Goal: Task Accomplishment & Management: Use online tool/utility

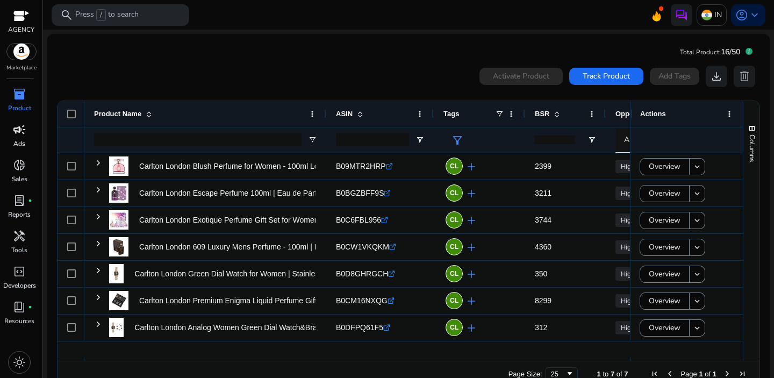
click at [14, 140] on p "Ads" at bounding box center [19, 144] width 12 height 10
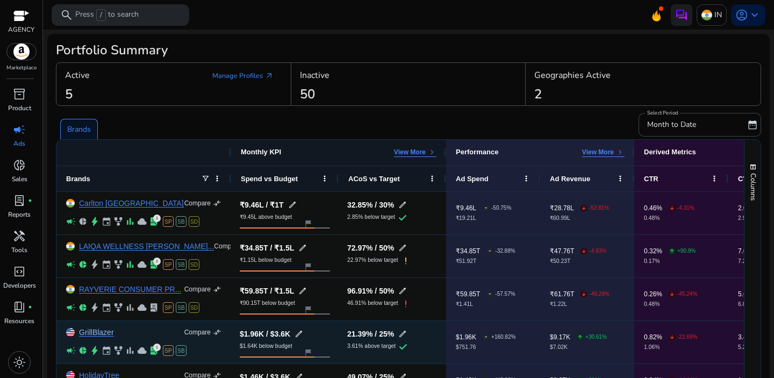
click at [94, 333] on link "GrillBlazer" at bounding box center [96, 332] width 35 height 8
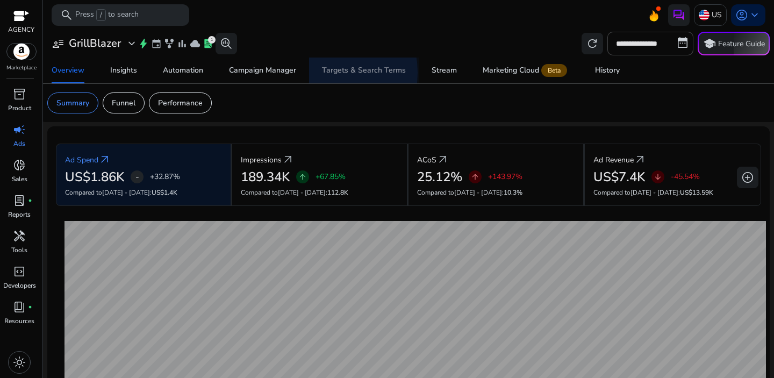
click at [319, 73] on link "Targets & Search Terms" at bounding box center [364, 70] width 110 height 26
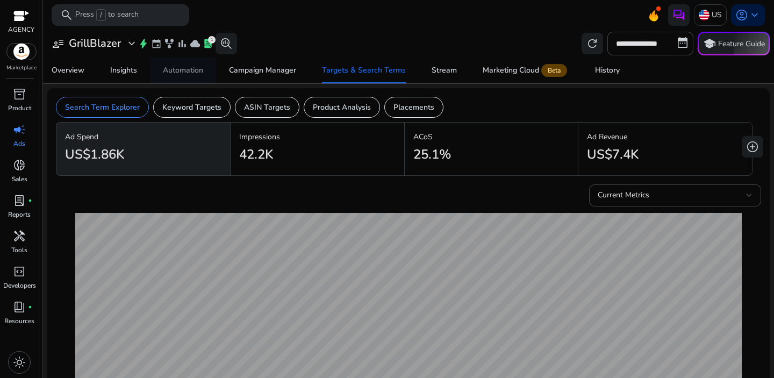
click at [175, 67] on div "Automation" at bounding box center [183, 71] width 40 height 8
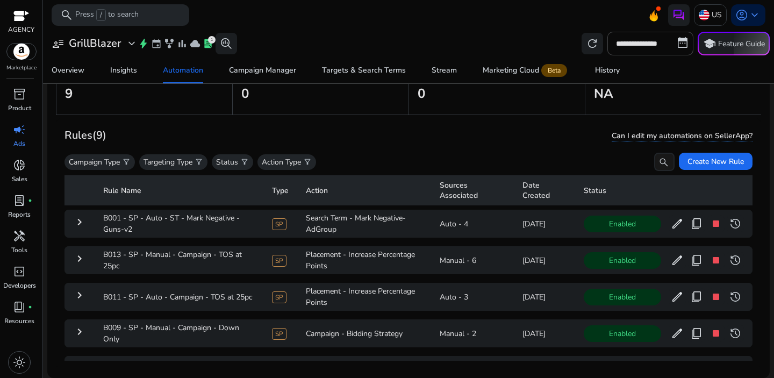
scroll to position [199, 0]
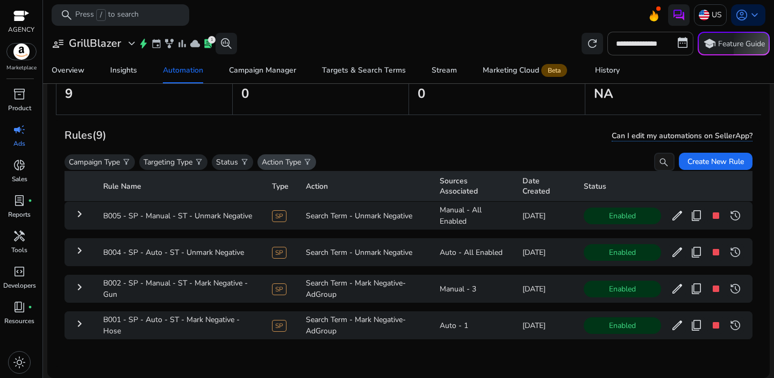
click at [301, 161] on p "Action Type" at bounding box center [281, 161] width 39 height 11
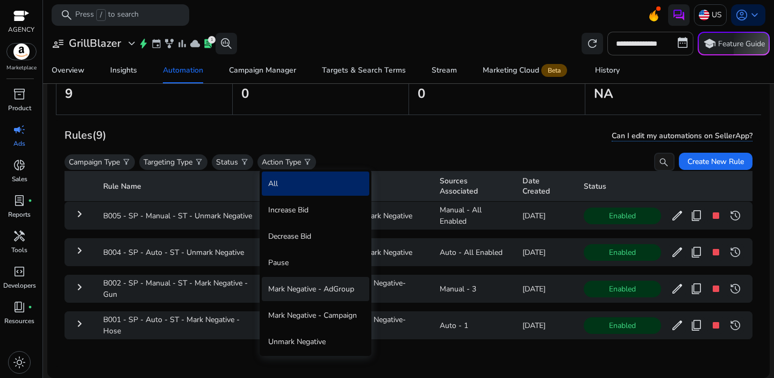
click at [308, 283] on div "Mark Negative - AdGroup" at bounding box center [315, 289] width 107 height 24
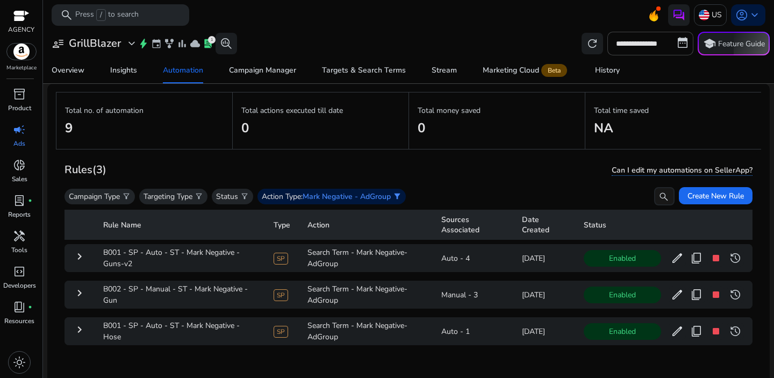
scroll to position [78, 0]
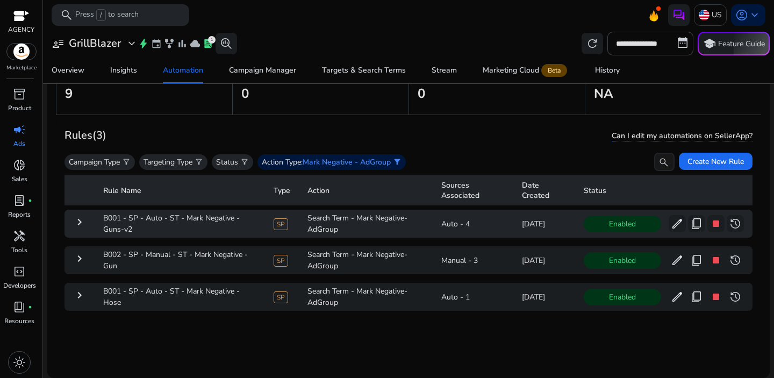
click at [77, 224] on mat-icon "keyboard_arrow_right" at bounding box center [79, 221] width 13 height 13
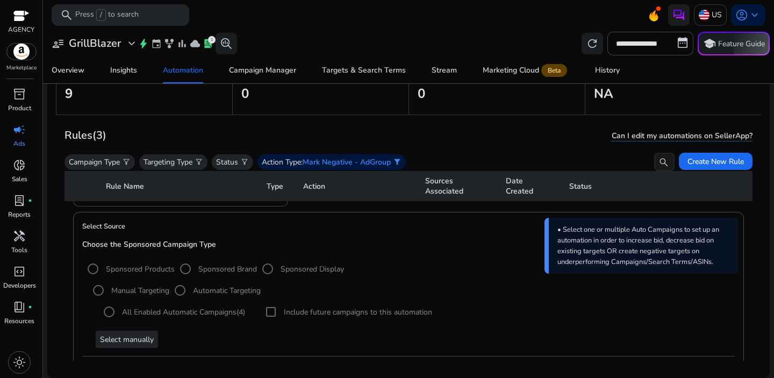
scroll to position [0, 0]
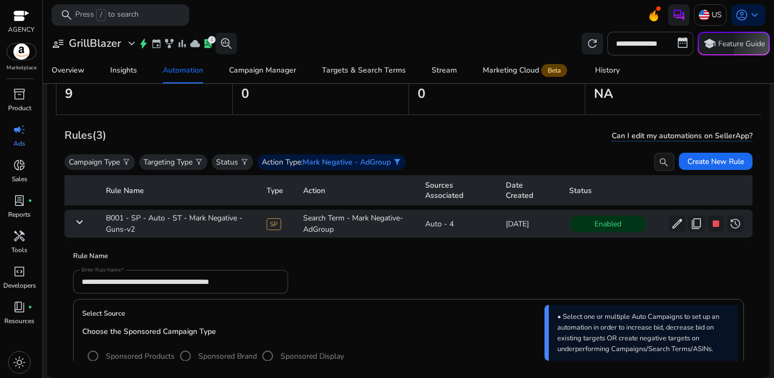
click at [83, 224] on mat-icon "keyboard_arrow_down" at bounding box center [79, 221] width 13 height 13
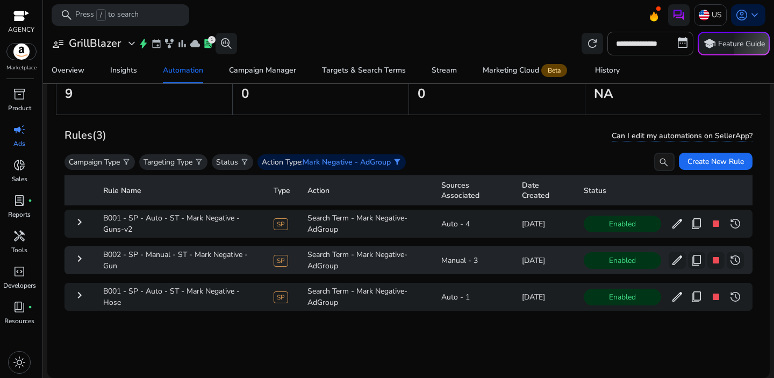
click at [80, 255] on mat-icon "keyboard_arrow_right" at bounding box center [79, 258] width 13 height 13
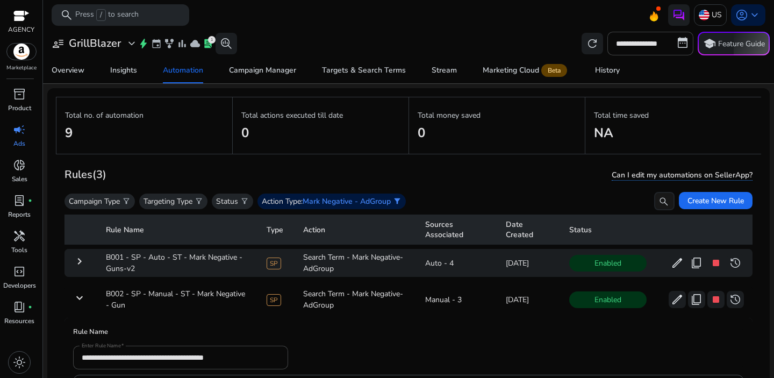
scroll to position [78, 0]
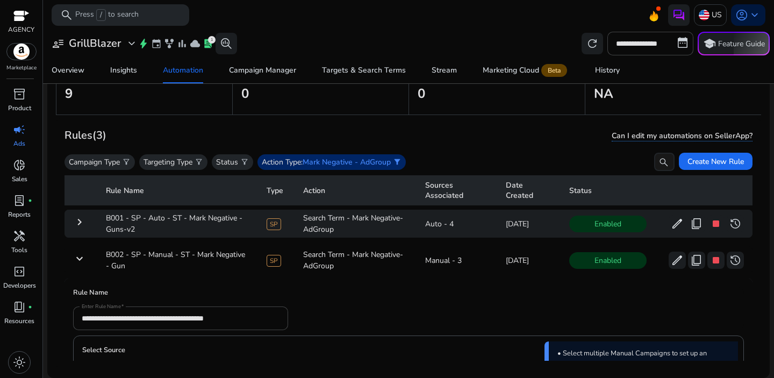
click at [310, 163] on span "Mark Negative - AdGroup" at bounding box center [347, 162] width 88 height 10
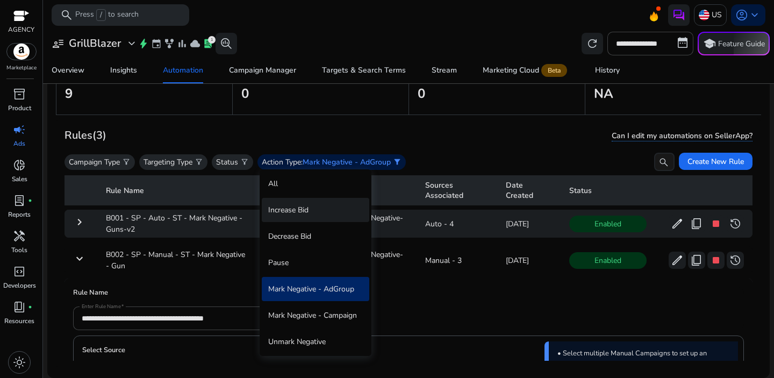
click at [305, 204] on div "Increase Bid" at bounding box center [315, 210] width 107 height 24
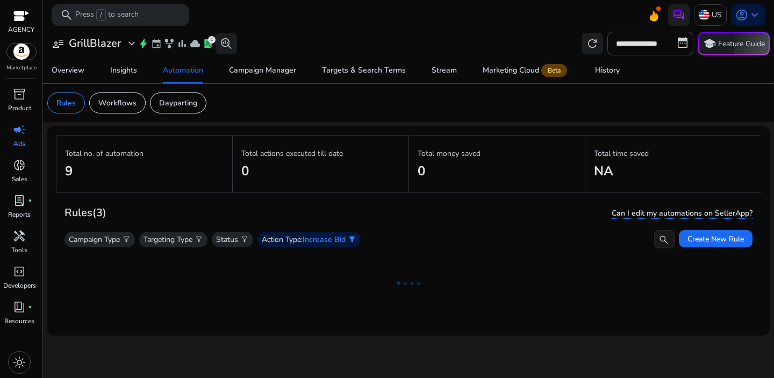
scroll to position [0, 0]
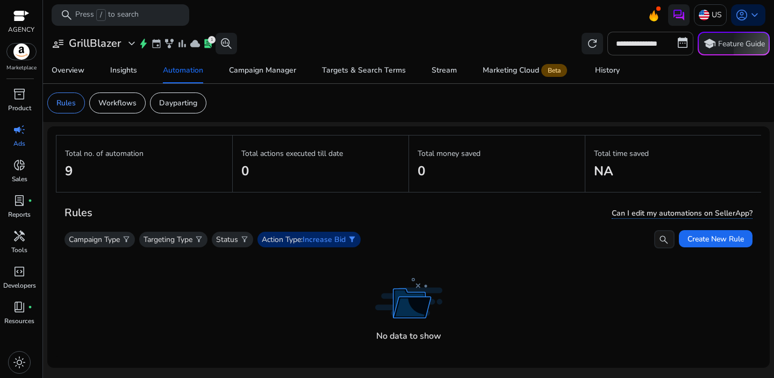
click at [328, 238] on span "Increase Bid" at bounding box center [324, 239] width 43 height 10
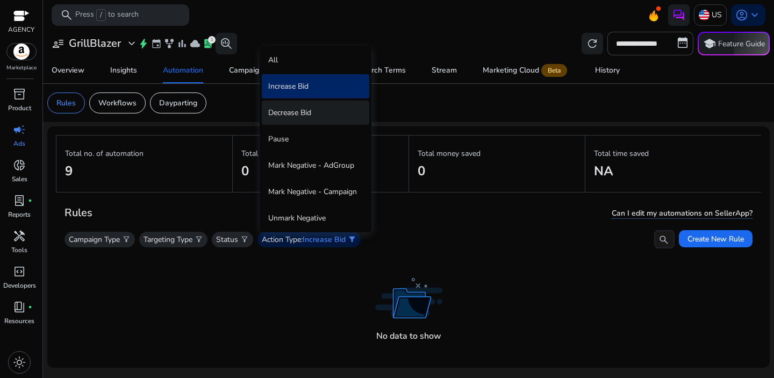
click at [300, 115] on div "Decrease Bid" at bounding box center [315, 112] width 107 height 24
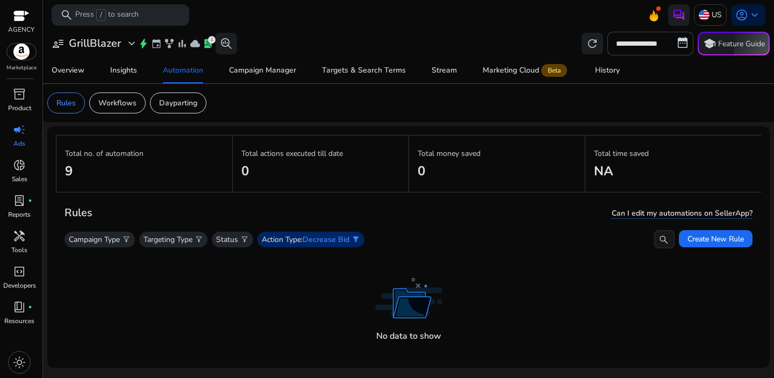
click at [318, 240] on span "Decrease Bid" at bounding box center [326, 239] width 47 height 10
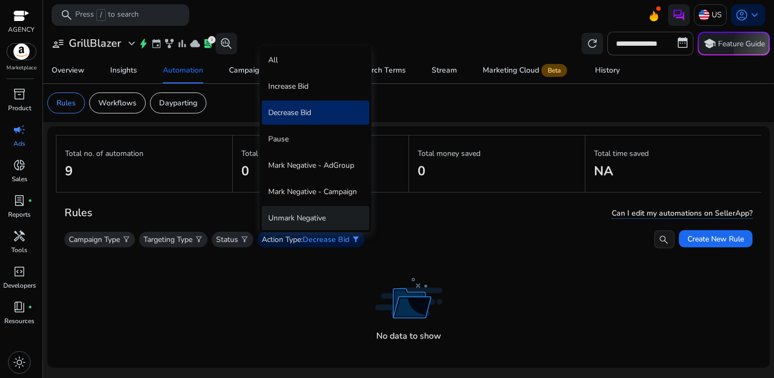
click at [313, 221] on div "Unmark Negative" at bounding box center [315, 218] width 107 height 24
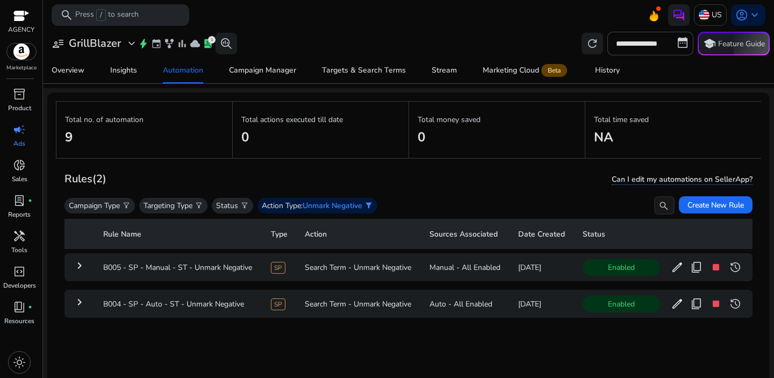
scroll to position [51, 0]
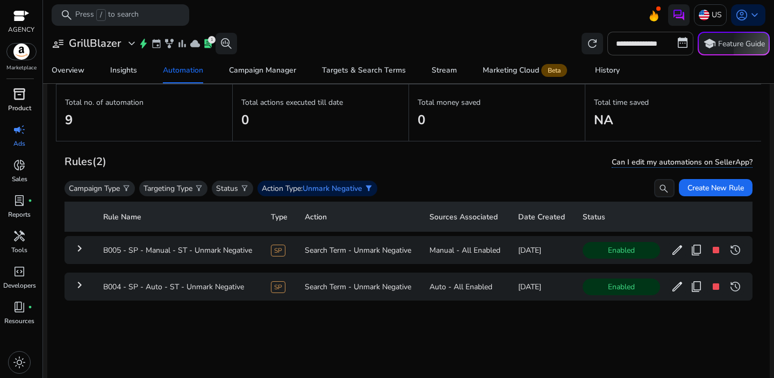
click at [20, 107] on p "Product" at bounding box center [19, 108] width 23 height 10
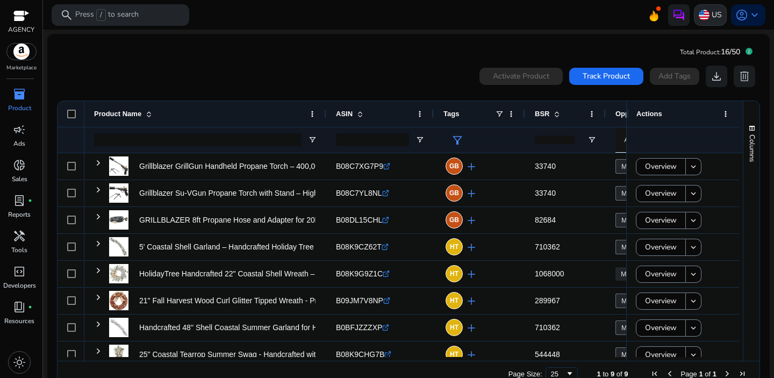
click at [701, 15] on img at bounding box center [704, 15] width 11 height 11
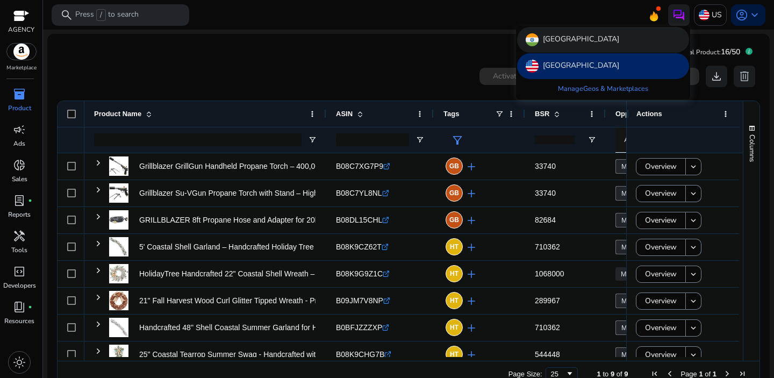
click at [560, 41] on div "India" at bounding box center [603, 40] width 172 height 26
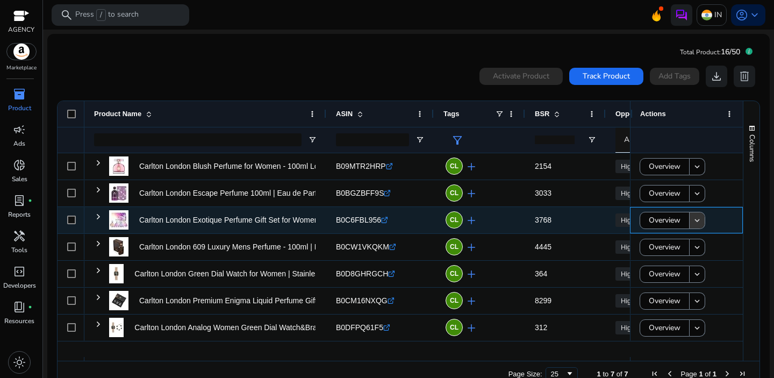
click at [695, 225] on mat-icon "keyboard_arrow_down" at bounding box center [697, 220] width 10 height 10
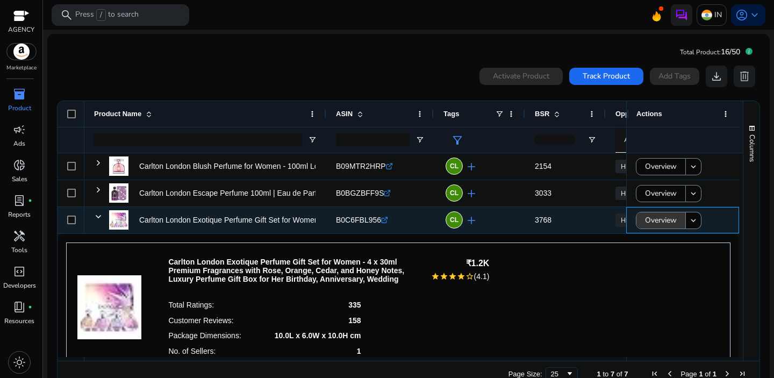
click at [656, 221] on span "Overview" at bounding box center [661, 220] width 32 height 22
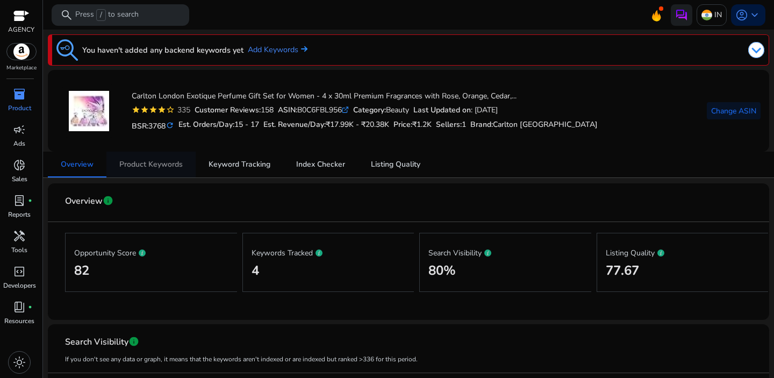
click at [174, 170] on span "Product Keywords" at bounding box center [150, 165] width 63 height 26
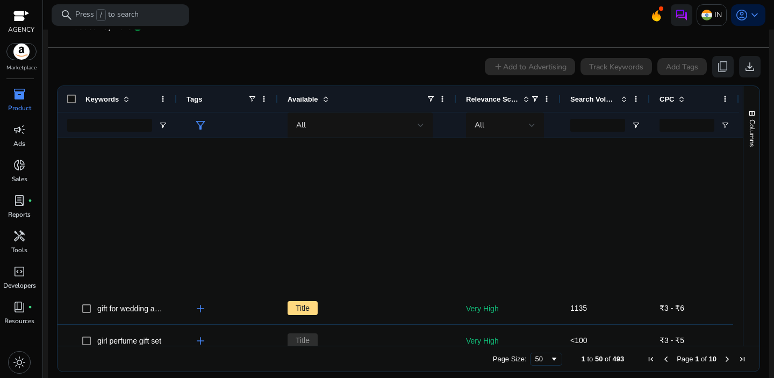
scroll to position [358, 0]
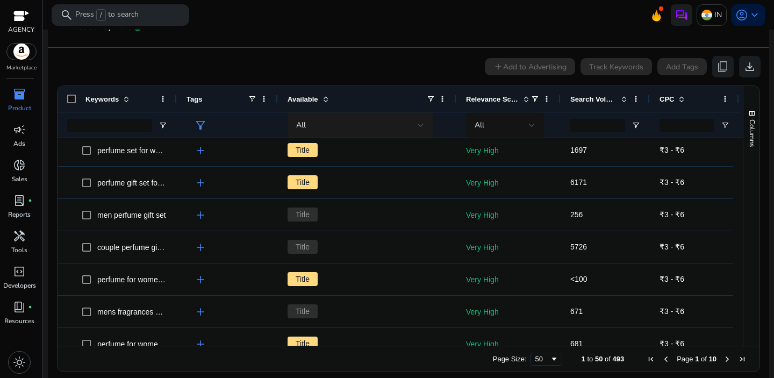
click at [303, 128] on span "All" at bounding box center [301, 125] width 10 height 10
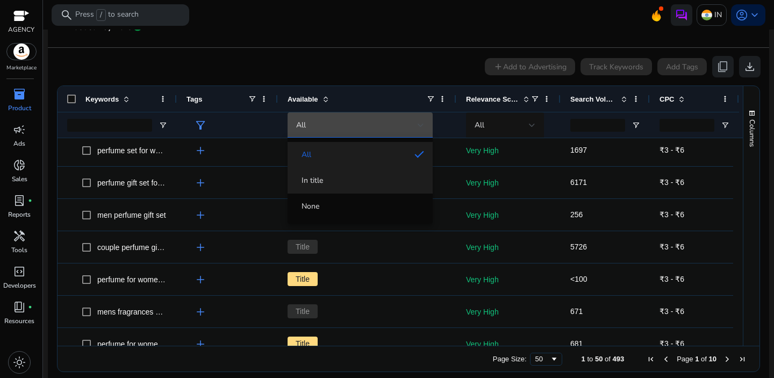
click at [318, 185] on span "In title" at bounding box center [311, 180] width 21 height 11
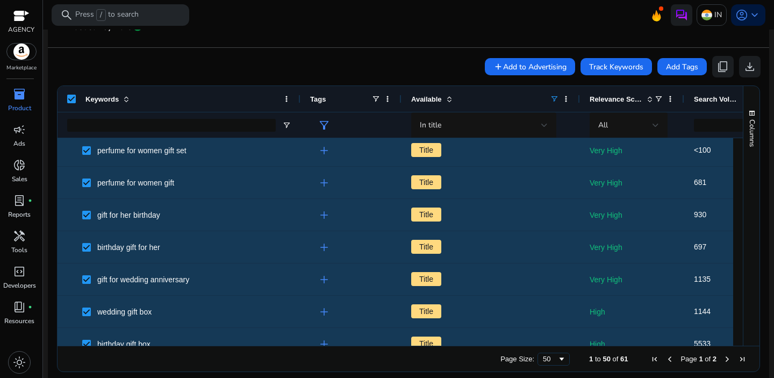
drag, startPoint x: 176, startPoint y: 99, endPoint x: 299, endPoint y: 103, distance: 123.6
click at [299, 103] on div at bounding box center [300, 99] width 4 height 26
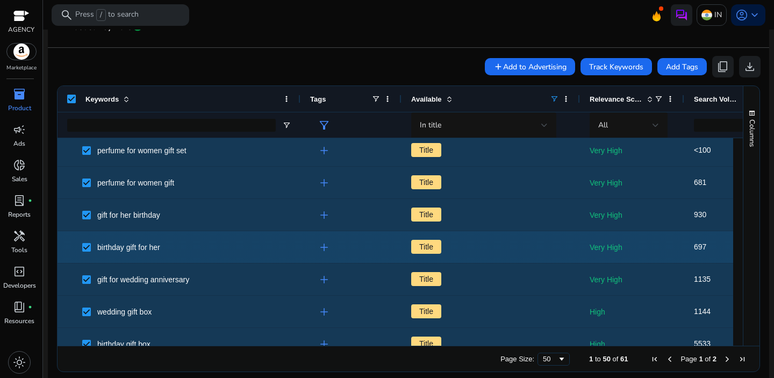
scroll to position [0, 0]
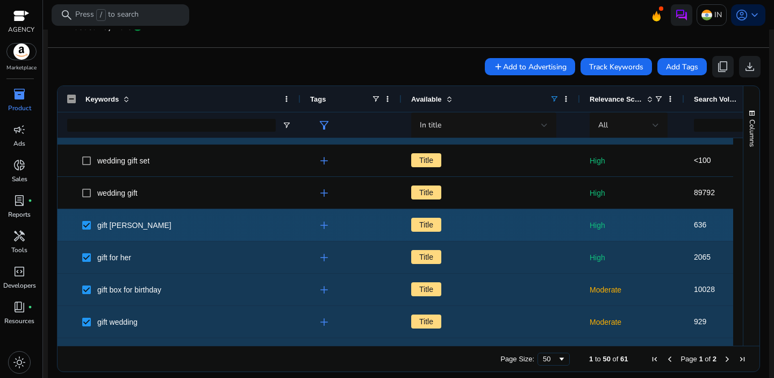
click at [82, 229] on span at bounding box center [89, 225] width 15 height 22
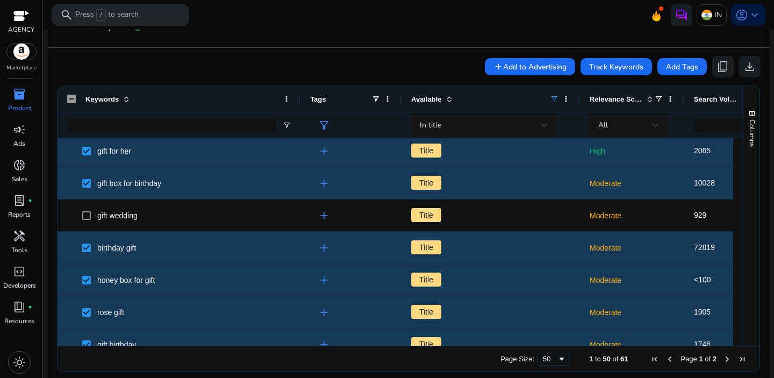
click at [281, 123] on div at bounding box center [178, 125] width 243 height 26
click at [284, 124] on span "Open Filter Menu" at bounding box center [286, 125] width 9 height 9
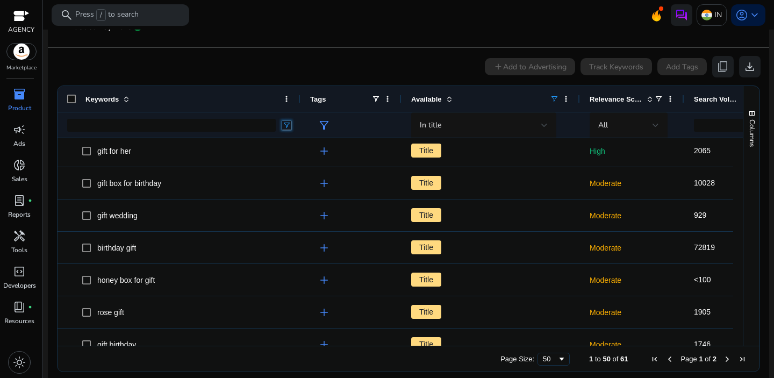
click at [285, 123] on span "Open Filter Menu" at bounding box center [286, 125] width 9 height 9
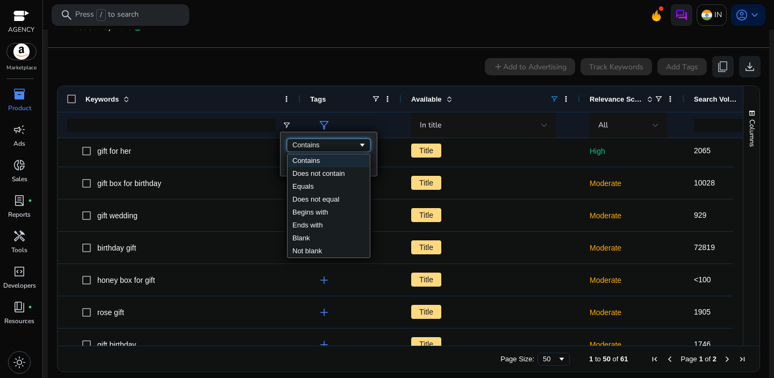
click at [311, 148] on div "Contains" at bounding box center [325, 145] width 66 height 8
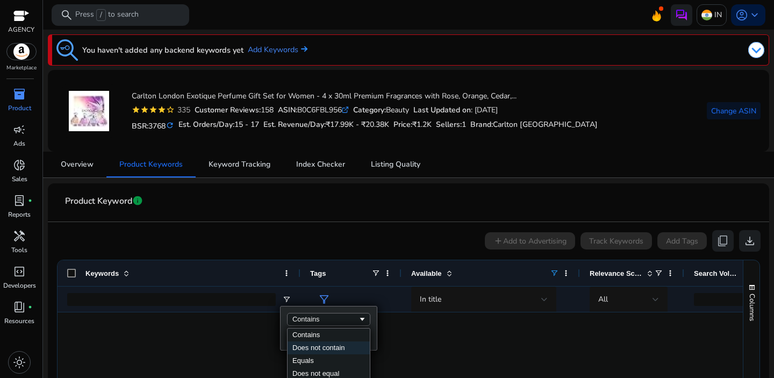
scroll to position [970, 0]
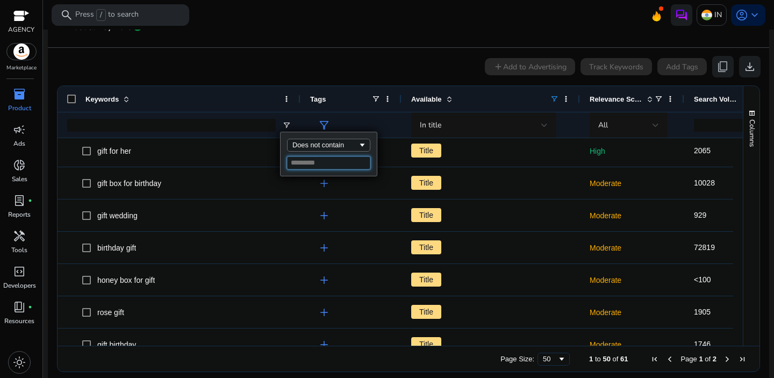
click at [312, 163] on input "Filter Value" at bounding box center [328, 162] width 83 height 13
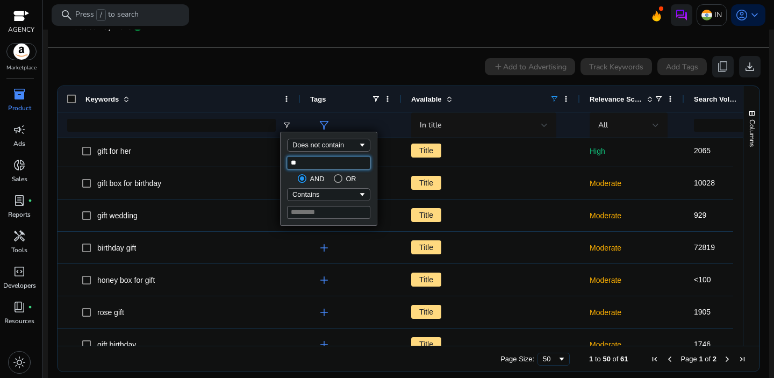
type input "***"
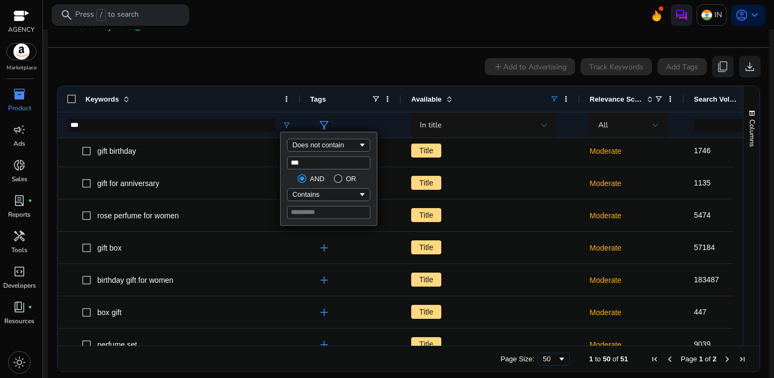
click at [213, 74] on div "add Add to Advertising Track Keywords Add Tags content_copy download" at bounding box center [408, 66] width 704 height 21
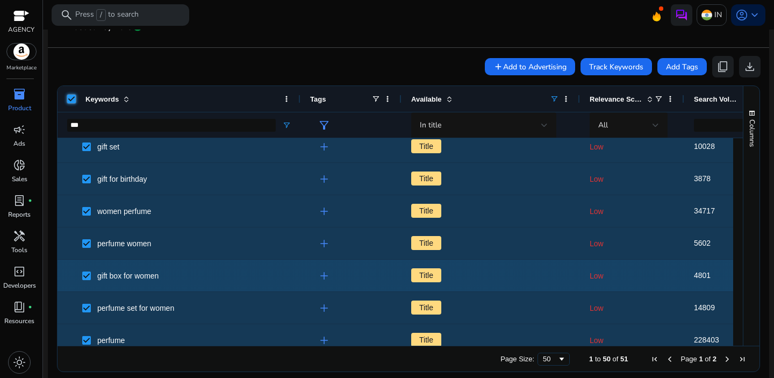
scroll to position [0, 0]
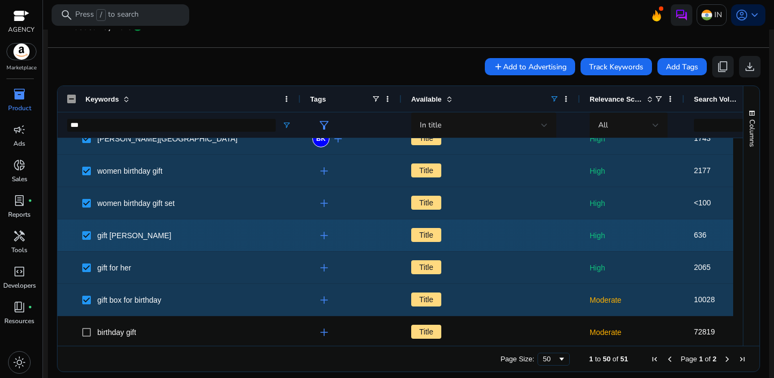
click at [86, 239] on span at bounding box center [89, 235] width 15 height 22
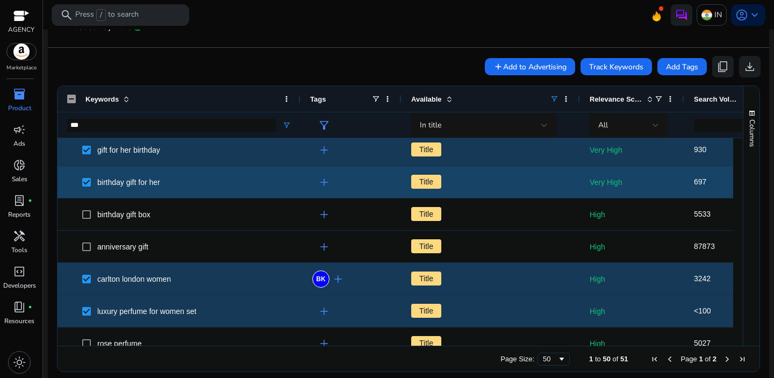
click at [86, 188] on span at bounding box center [89, 182] width 15 height 22
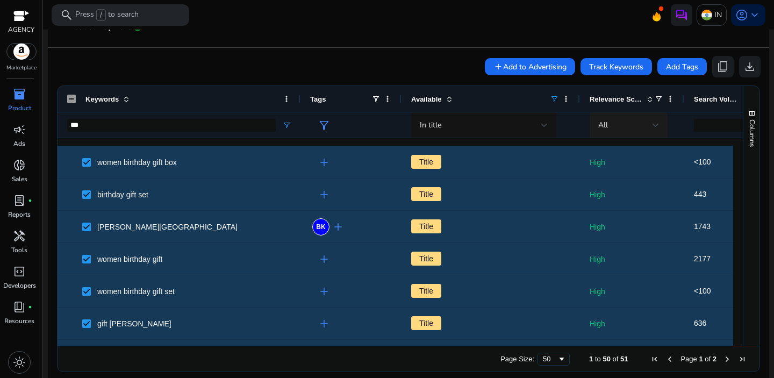
click at [659, 131] on div "All" at bounding box center [628, 125] width 78 height 26
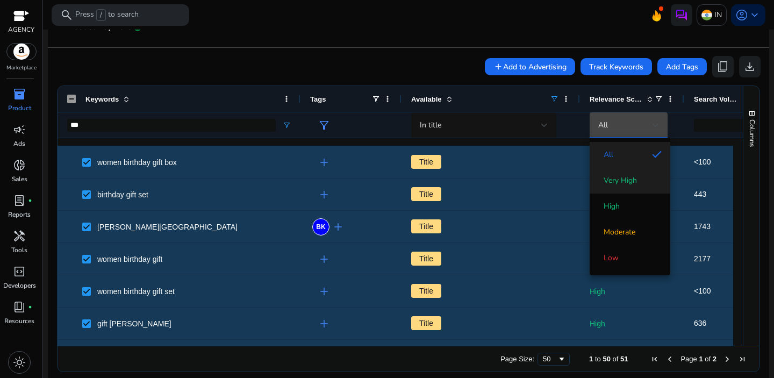
click at [635, 186] on mat-option "Very High" at bounding box center [629, 181] width 81 height 26
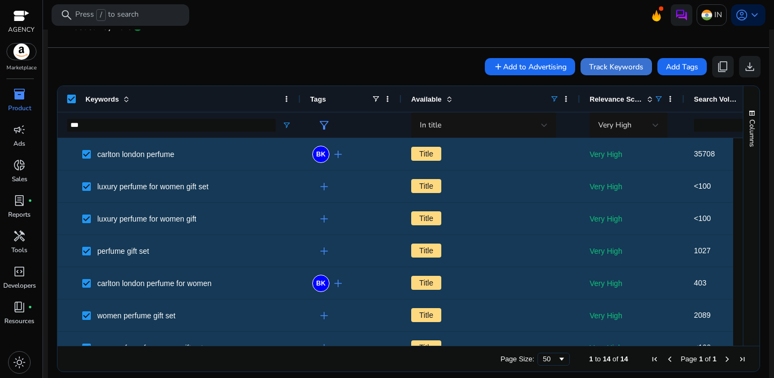
click at [608, 70] on span "Track Keywords" at bounding box center [616, 66] width 54 height 11
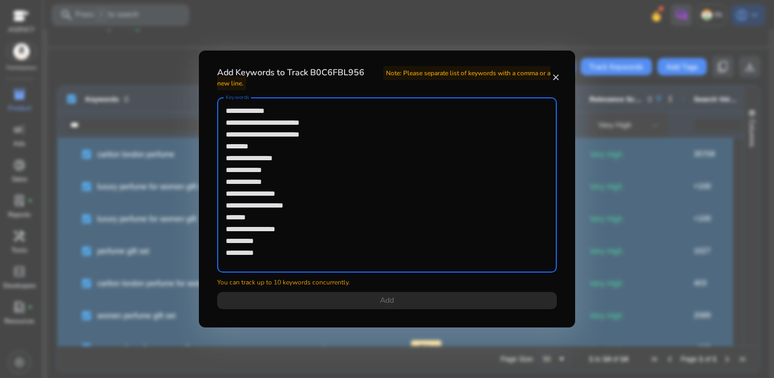
drag, startPoint x: 272, startPoint y: 250, endPoint x: 222, endPoint y: 217, distance: 60.2
click at [222, 217] on div "**********" at bounding box center [387, 184] width 340 height 175
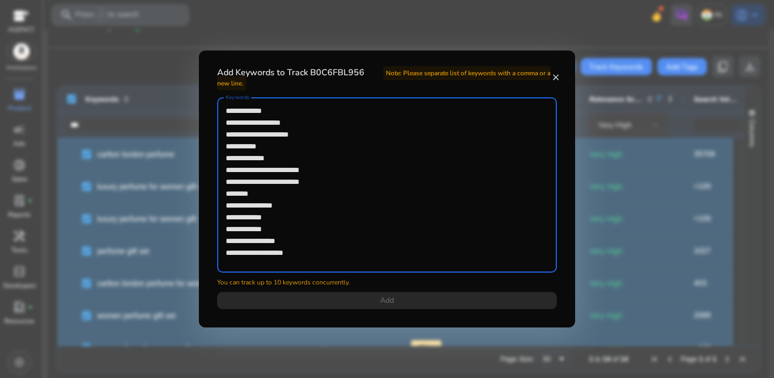
type textarea "**********"
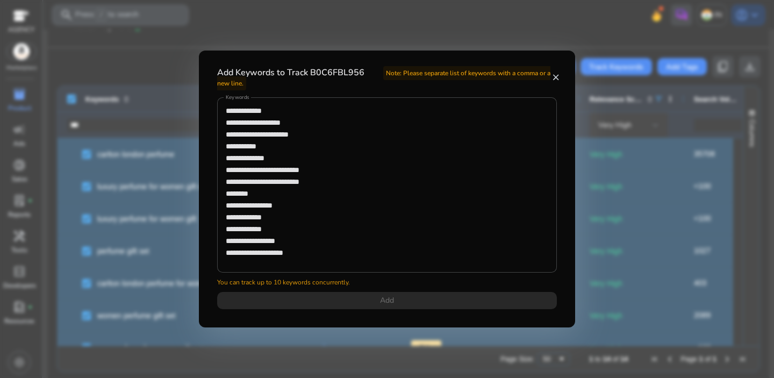
click at [557, 78] on mat-icon "close" at bounding box center [555, 78] width 9 height 10
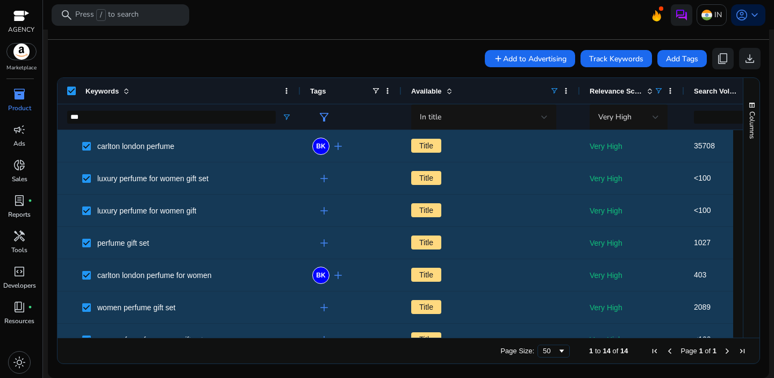
click at [73, 97] on div "Keywords" at bounding box center [178, 91] width 243 height 26
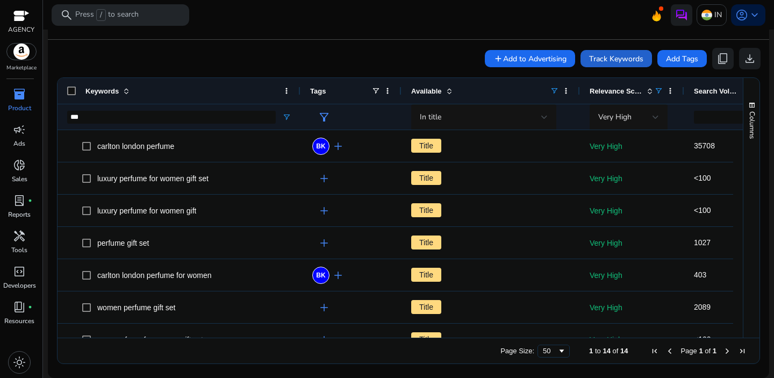
click at [608, 58] on span "Track Keywords" at bounding box center [616, 58] width 54 height 11
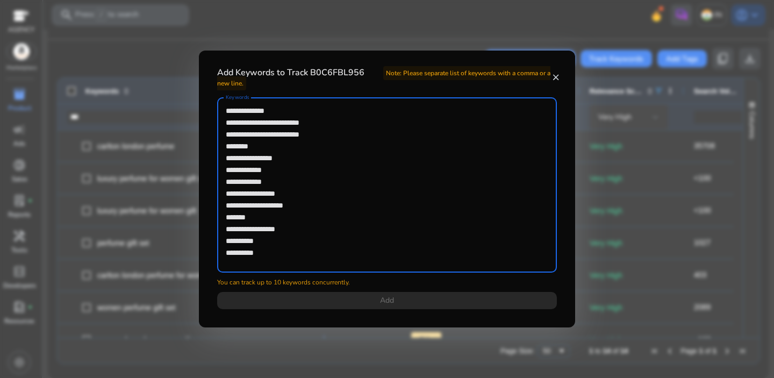
click at [395, 184] on textarea "**********" at bounding box center [387, 185] width 322 height 164
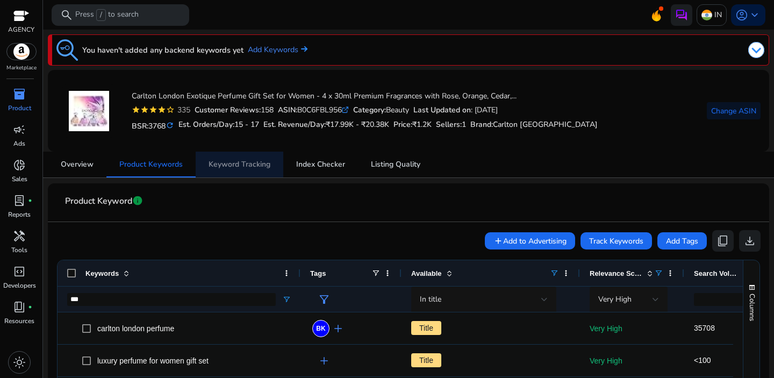
click at [221, 163] on span "Keyword Tracking" at bounding box center [239, 165] width 62 height 8
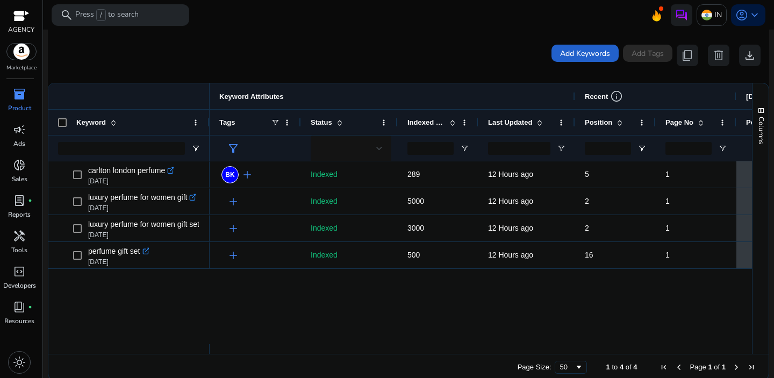
click at [581, 51] on span "Add Keywords" at bounding box center [585, 53] width 50 height 11
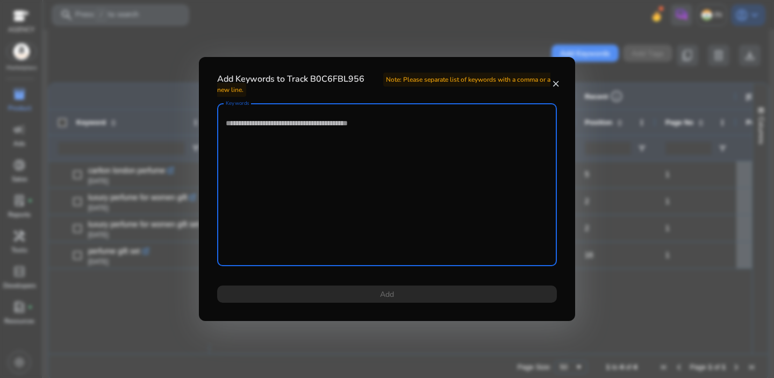
click at [324, 138] on textarea "Keywords" at bounding box center [387, 185] width 322 height 152
paste textarea "**********"
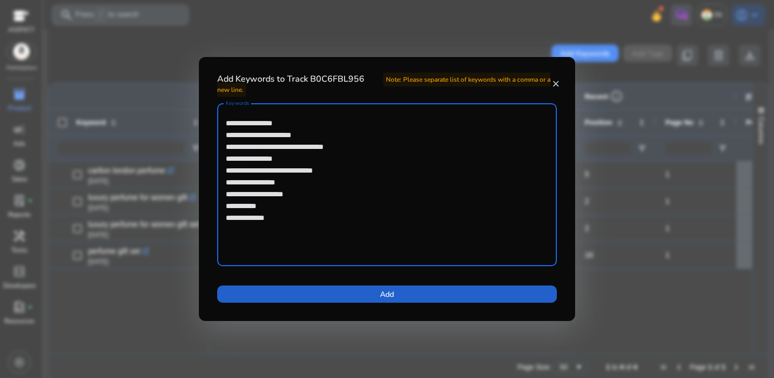
type textarea "**********"
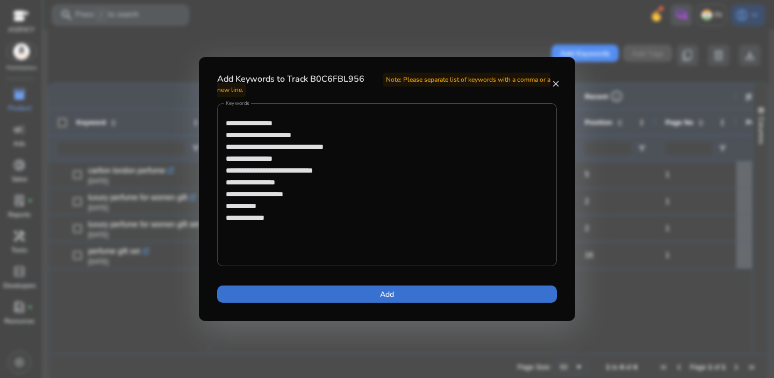
click at [377, 292] on span at bounding box center [387, 294] width 340 height 26
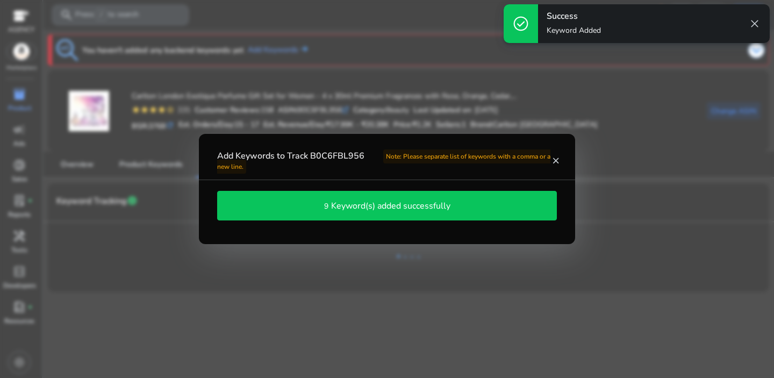
click at [370, 210] on h4 "Keyword(s) added successfully" at bounding box center [390, 206] width 119 height 10
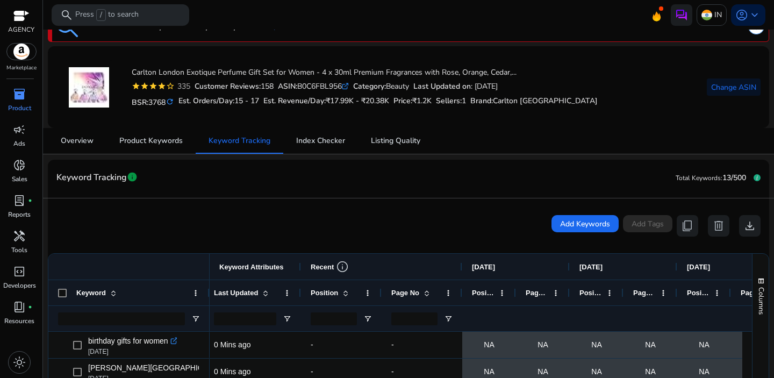
scroll to position [39, 0]
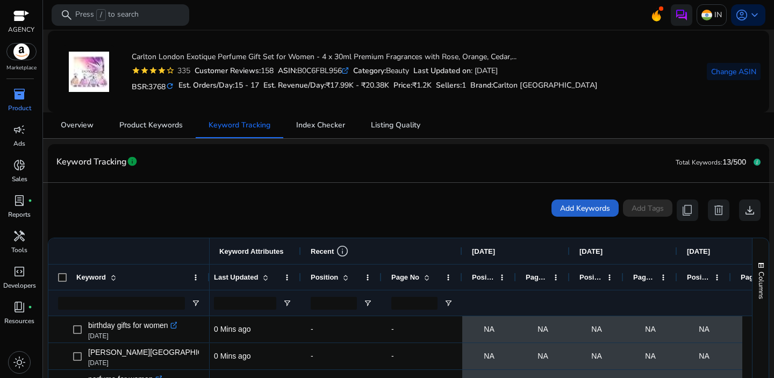
click at [576, 217] on span at bounding box center [584, 208] width 67 height 26
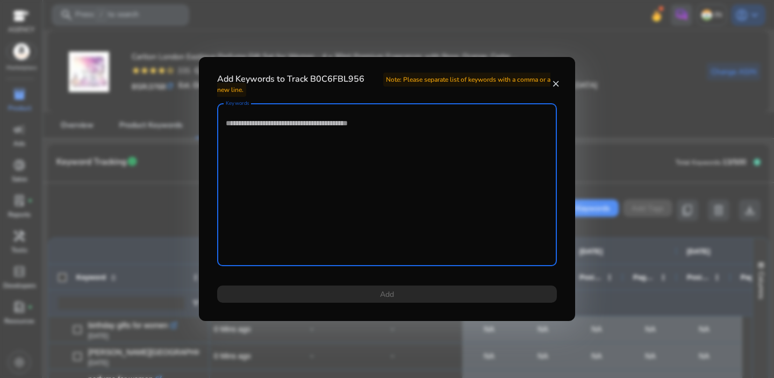
click at [411, 190] on textarea "Keywords" at bounding box center [387, 185] width 322 height 152
paste textarea "**********"
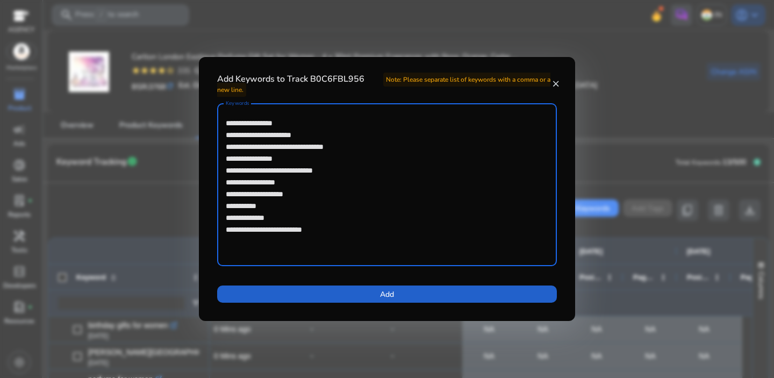
type textarea "**********"
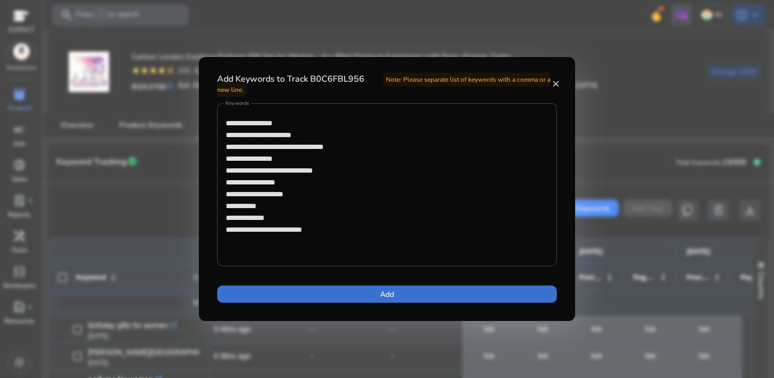
click at [415, 304] on span at bounding box center [387, 294] width 340 height 26
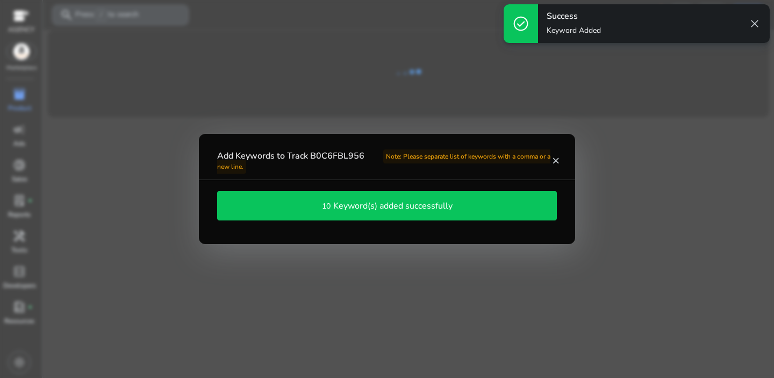
click at [391, 208] on h4 "Keyword(s) added successfully" at bounding box center [392, 206] width 119 height 10
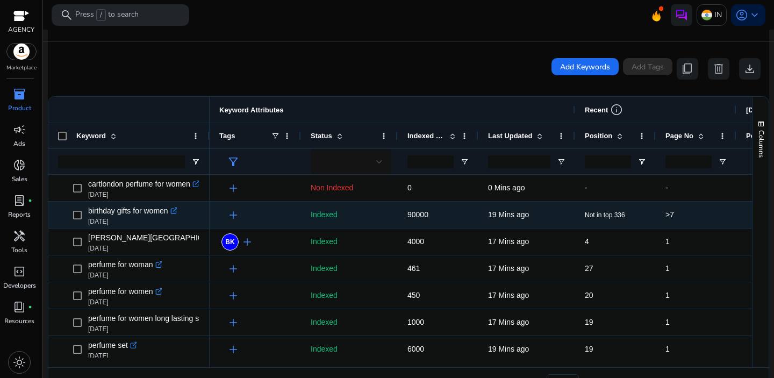
scroll to position [196, 0]
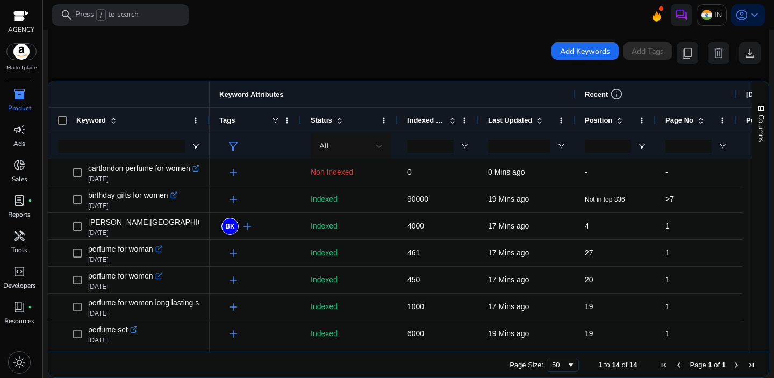
click at [133, 124] on div "Keyword" at bounding box center [132, 120] width 112 height 20
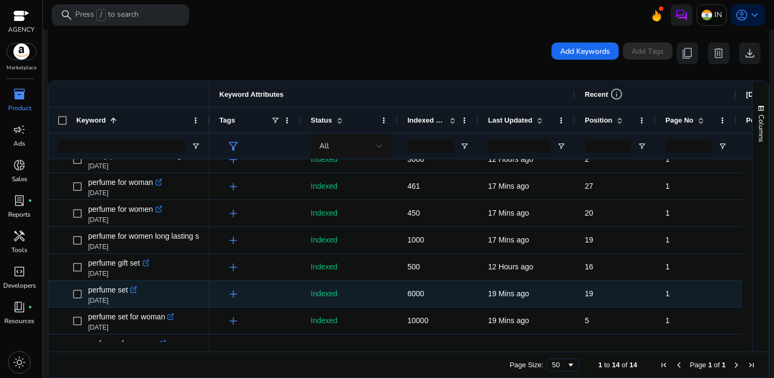
scroll to position [193, 0]
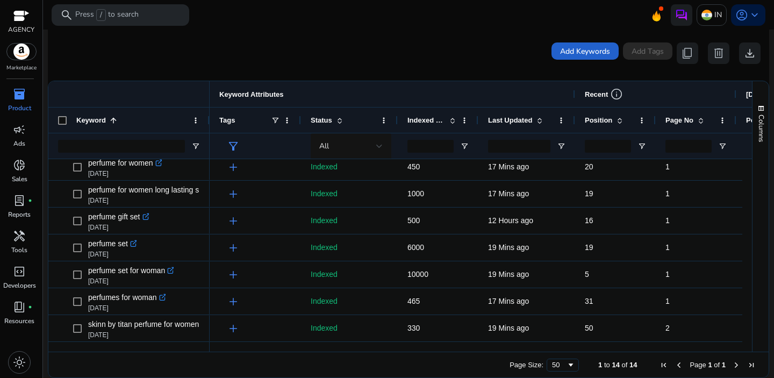
click at [567, 52] on span "Add Keywords" at bounding box center [585, 51] width 50 height 11
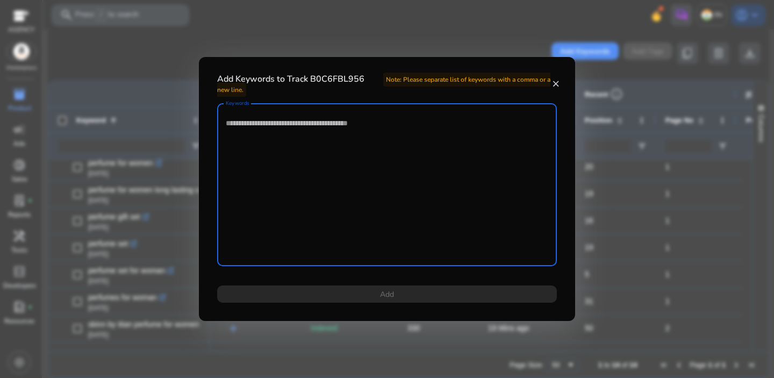
click at [400, 175] on textarea "Keywords" at bounding box center [387, 185] width 322 height 152
paste textarea "**********"
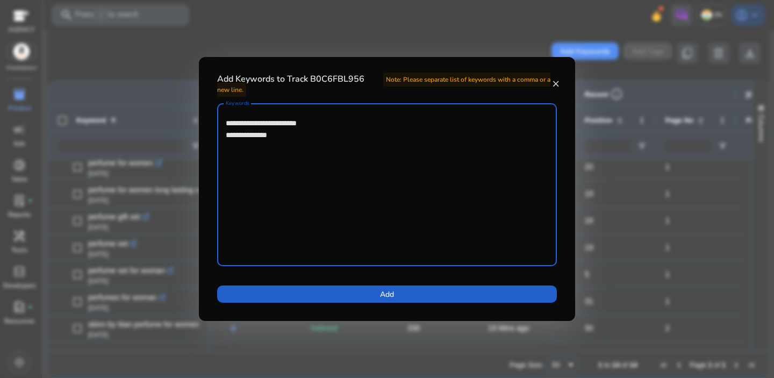
type textarea "**********"
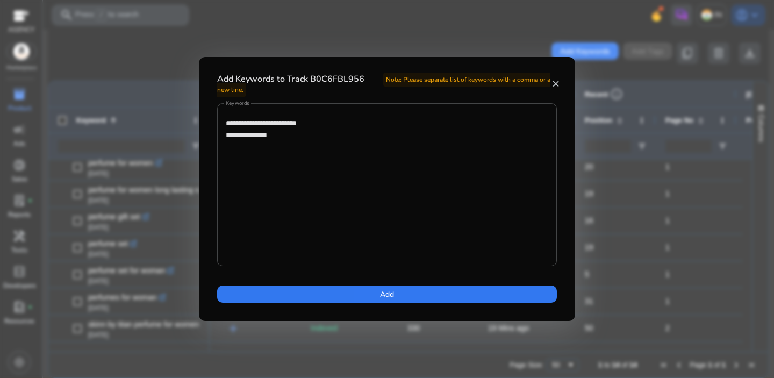
click at [432, 304] on span at bounding box center [387, 294] width 340 height 26
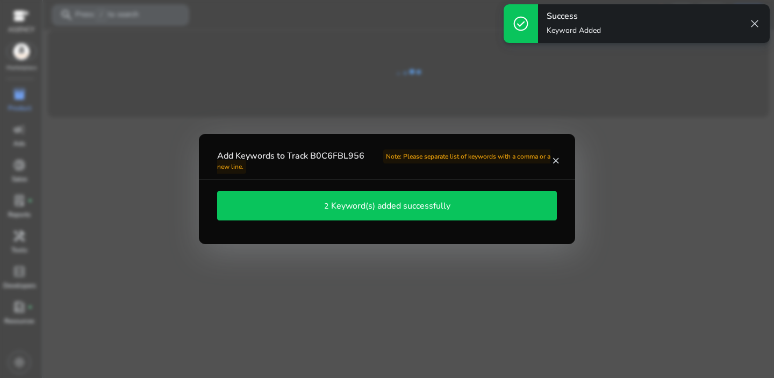
click at [414, 212] on div "2 Keyword(s) added successfully" at bounding box center [387, 206] width 328 height 18
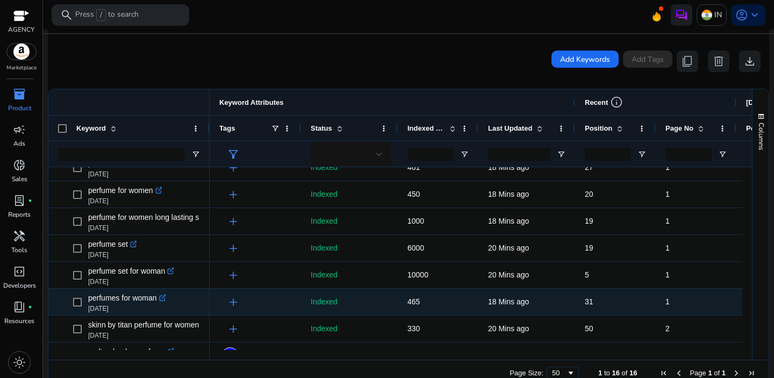
scroll to position [247, 0]
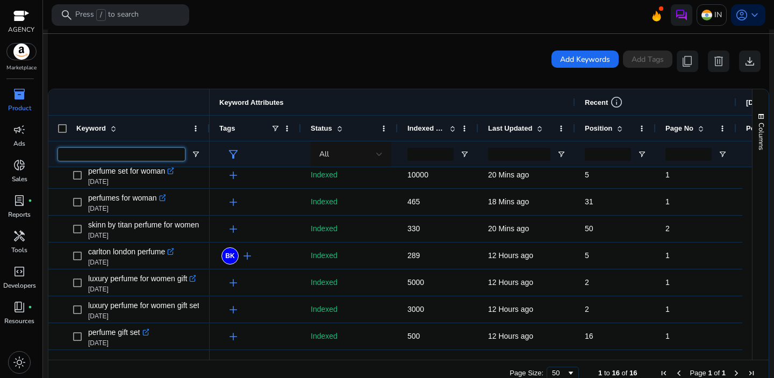
click at [120, 148] on input "Keyword Filter Input" at bounding box center [121, 154] width 127 height 13
type input "*******"
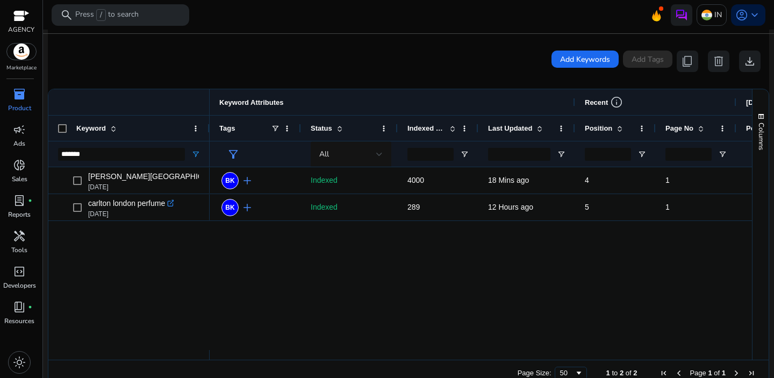
scroll to position [173, 0]
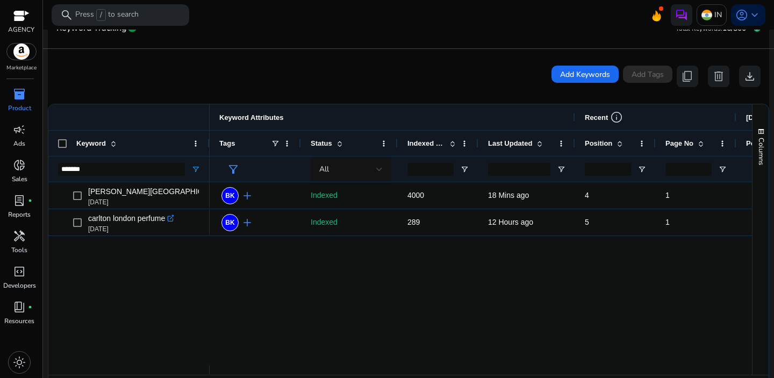
drag, startPoint x: 96, startPoint y: 163, endPoint x: 59, endPoint y: 168, distance: 36.8
click at [55, 166] on div "*******" at bounding box center [128, 169] width 161 height 26
click at [69, 169] on input "*******" at bounding box center [121, 169] width 127 height 13
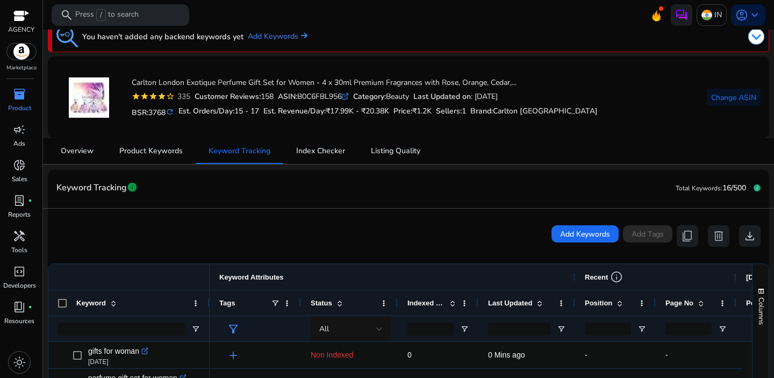
scroll to position [0, 0]
